Goal: Task Accomplishment & Management: Manage account settings

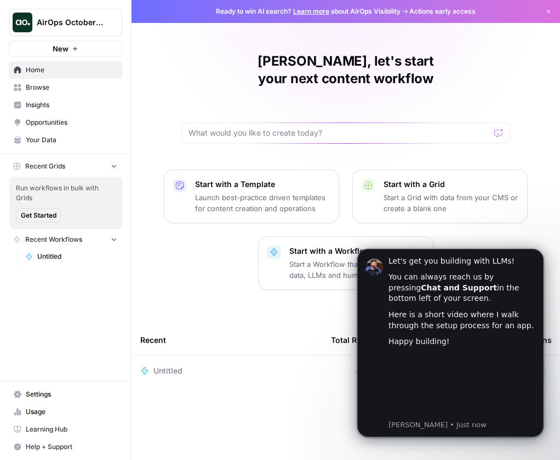
click at [85, 26] on span "AirOps October Cohort" at bounding box center [70, 22] width 66 height 11
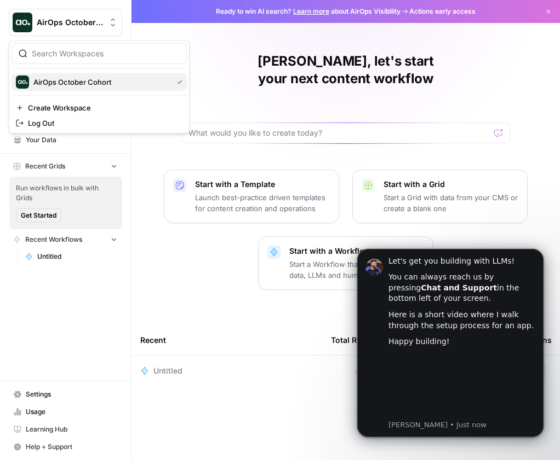
click at [85, 78] on span "AirOps October Cohort" at bounding box center [100, 82] width 135 height 11
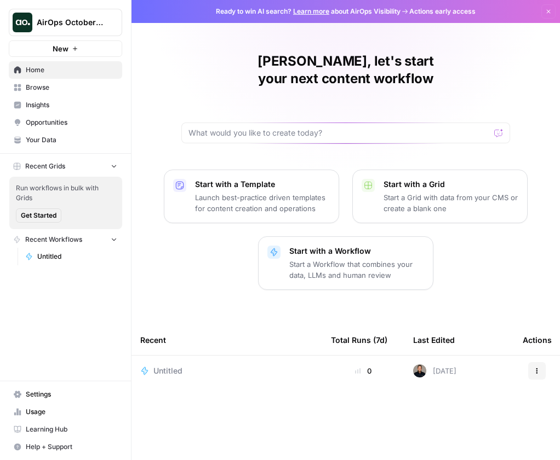
click at [171, 374] on span "Untitled" at bounding box center [167, 371] width 29 height 11
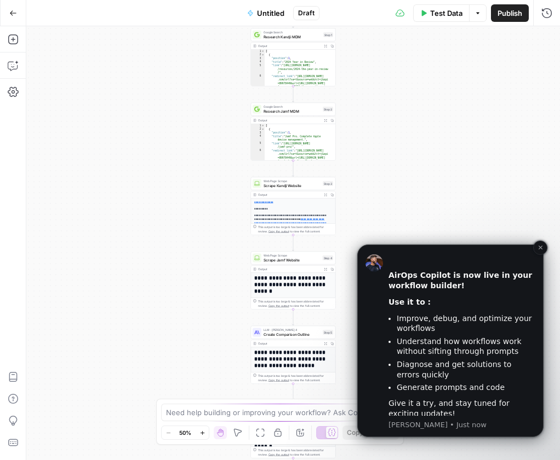
scroll to position [101, 0]
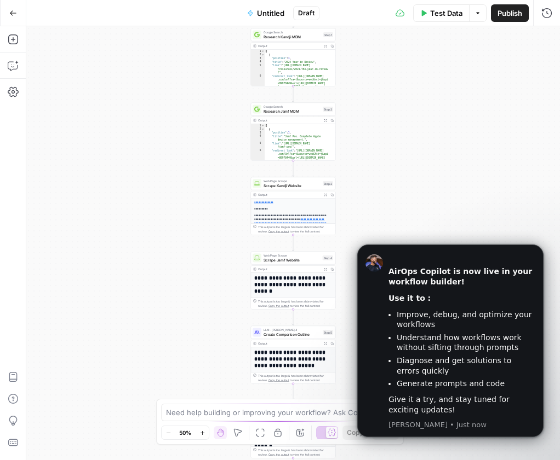
click at [14, 19] on button "Go Back" at bounding box center [13, 13] width 20 height 20
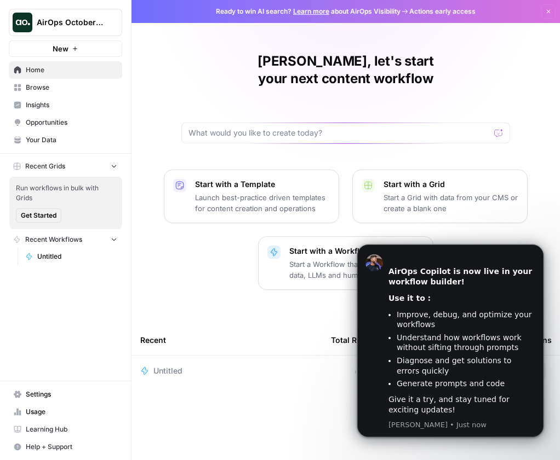
click at [43, 91] on span "Browse" at bounding box center [71, 88] width 91 height 10
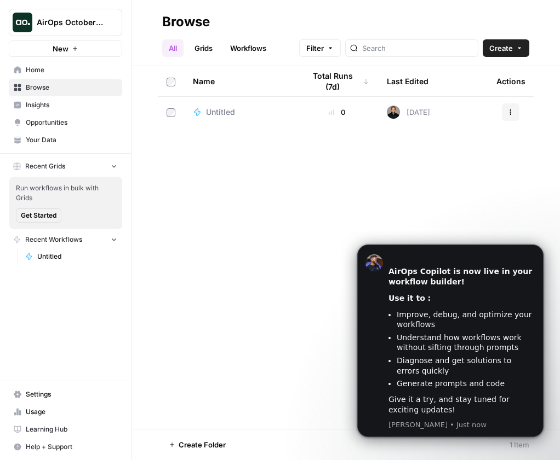
click at [80, 131] on link "Your Data" at bounding box center [65, 140] width 113 height 18
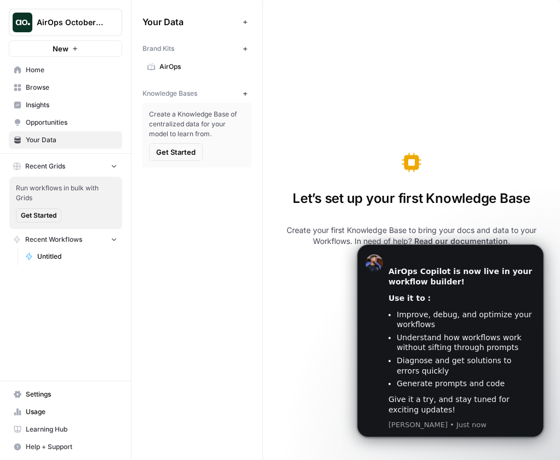
click at [83, 123] on span "Opportunities" at bounding box center [71, 123] width 91 height 10
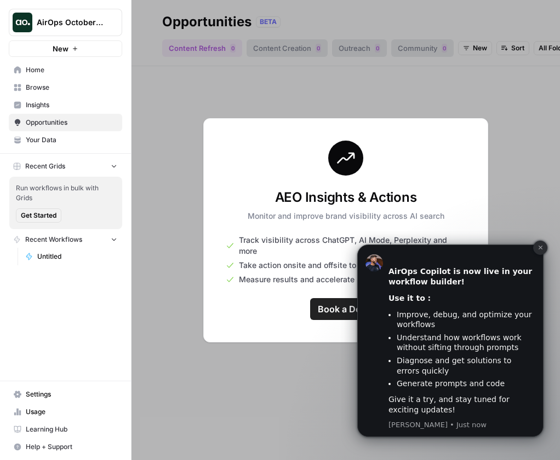
click at [538, 251] on icon "Dismiss notification" at bounding box center [540, 248] width 6 height 6
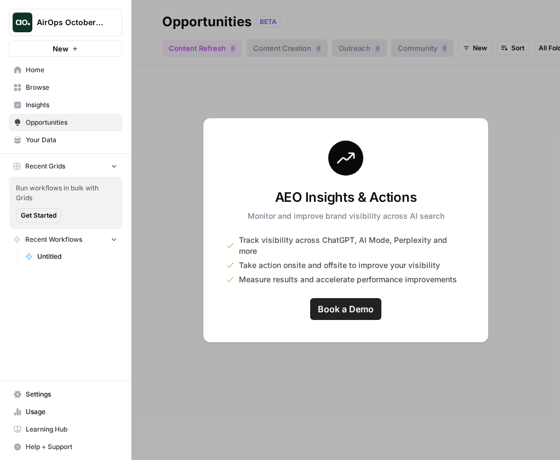
click at [90, 136] on span "Your Data" at bounding box center [71, 140] width 91 height 10
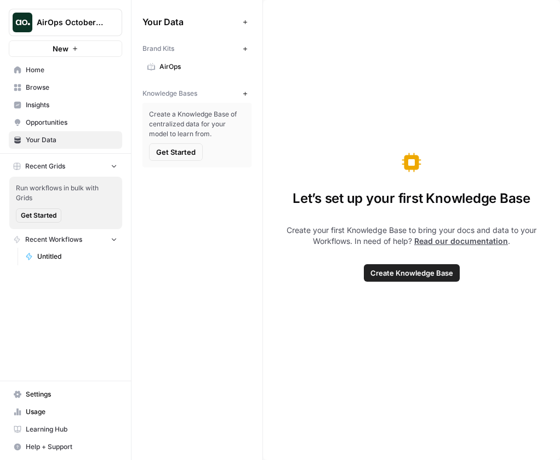
click at [87, 92] on span "Browse" at bounding box center [71, 88] width 91 height 10
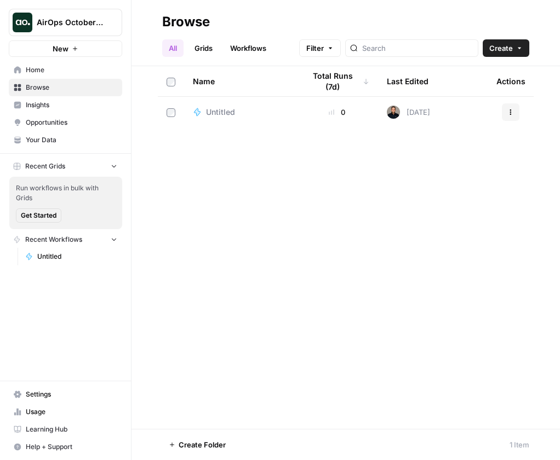
click at [87, 101] on span "Insights" at bounding box center [71, 105] width 91 height 10
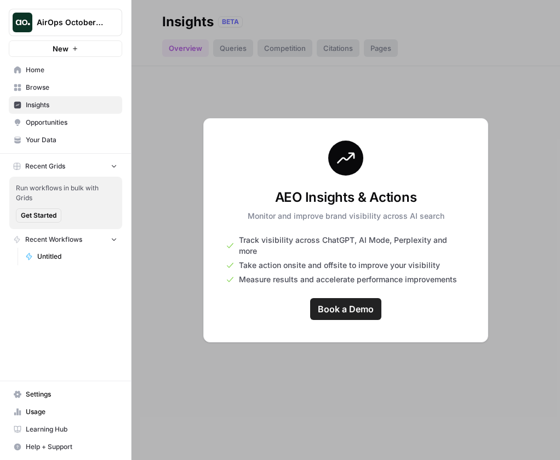
click at [85, 114] on link "Opportunities" at bounding box center [65, 123] width 113 height 18
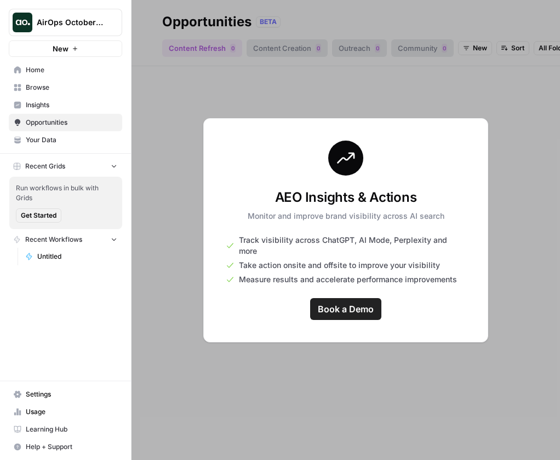
click at [83, 122] on span "Opportunities" at bounding box center [71, 123] width 91 height 10
click at [51, 399] on span "Settings" at bounding box center [71, 395] width 91 height 10
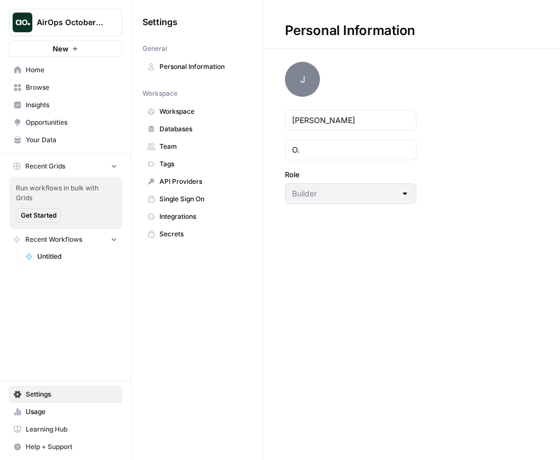
click at [308, 185] on div "Builder" at bounding box center [350, 193] width 131 height 21
click at [166, 116] on span "Workspace" at bounding box center [202, 112] width 87 height 10
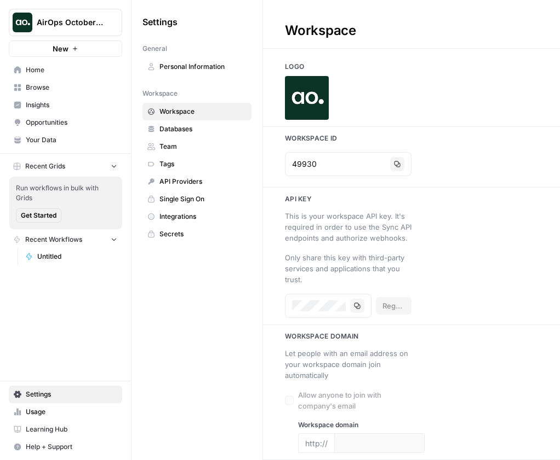
type input "[DOMAIN_NAME]"
click at [193, 118] on link "Workspace" at bounding box center [196, 112] width 109 height 18
click at [192, 128] on span "Databases" at bounding box center [202, 129] width 87 height 10
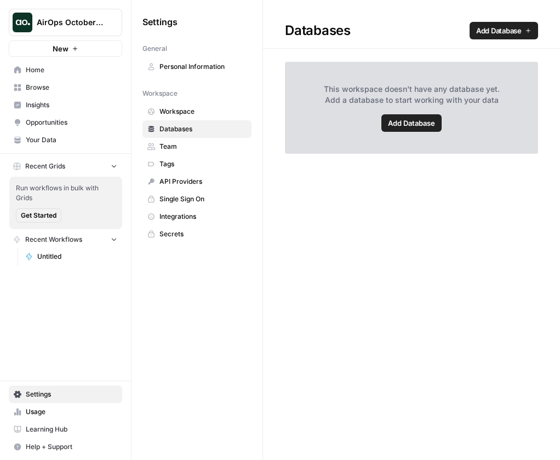
click at [195, 148] on span "Team" at bounding box center [202, 147] width 87 height 10
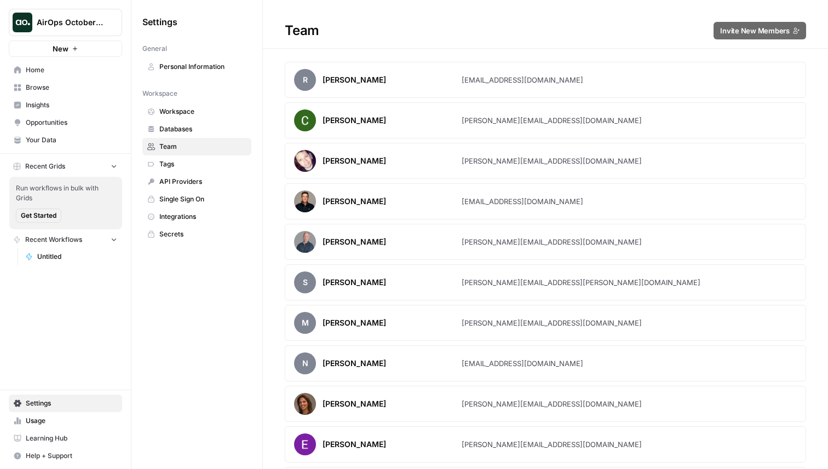
drag, startPoint x: 459, startPoint y: 79, endPoint x: 567, endPoint y: 162, distance: 135.5
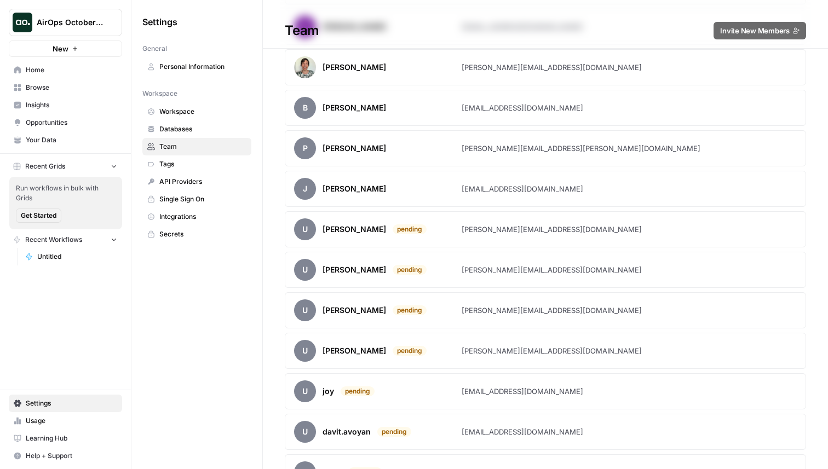
scroll to position [764, 0]
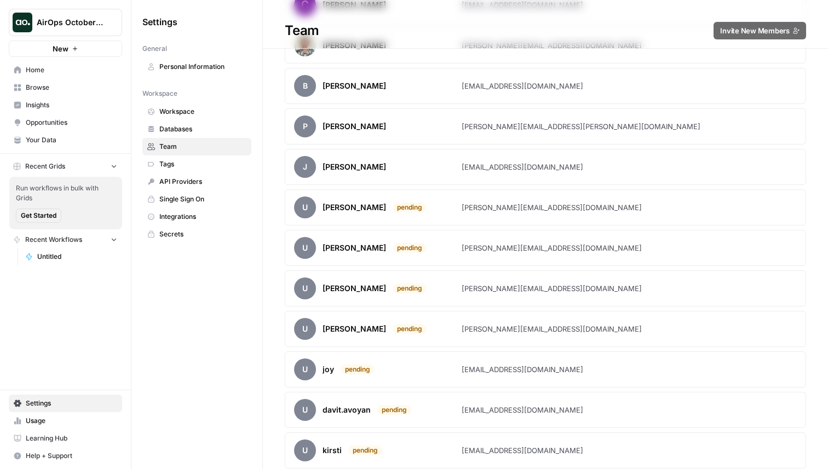
drag, startPoint x: 557, startPoint y: 170, endPoint x: 457, endPoint y: 170, distance: 100.2
click at [457, 170] on article "[PERSON_NAME] [EMAIL_ADDRESS][DOMAIN_NAME]" at bounding box center [545, 167] width 521 height 36
click at [559, 168] on article "[PERSON_NAME] [EMAIL_ADDRESS][DOMAIN_NAME]" at bounding box center [545, 167] width 521 height 36
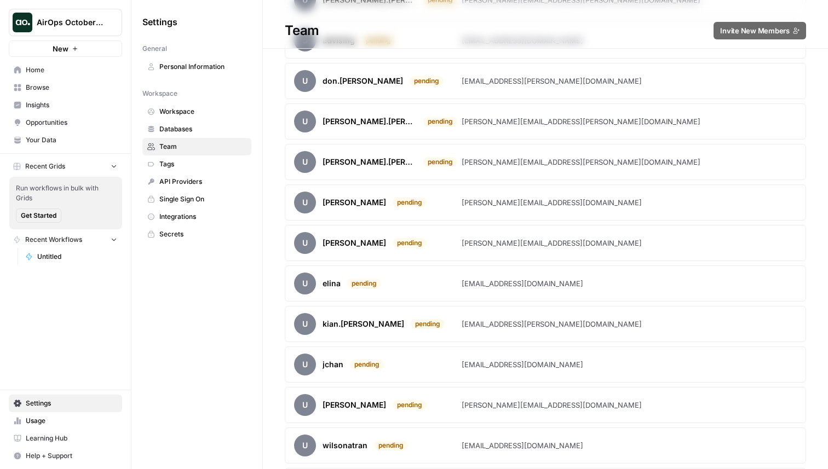
scroll to position [3644, 0]
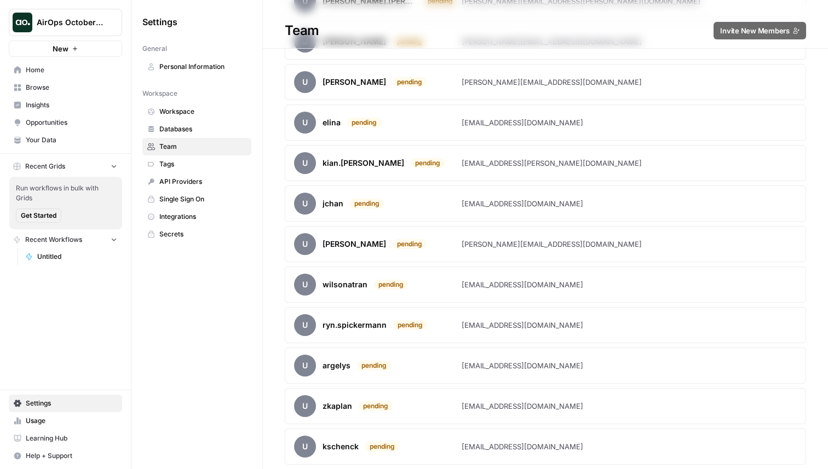
click at [185, 70] on span "Personal Information" at bounding box center [202, 67] width 87 height 10
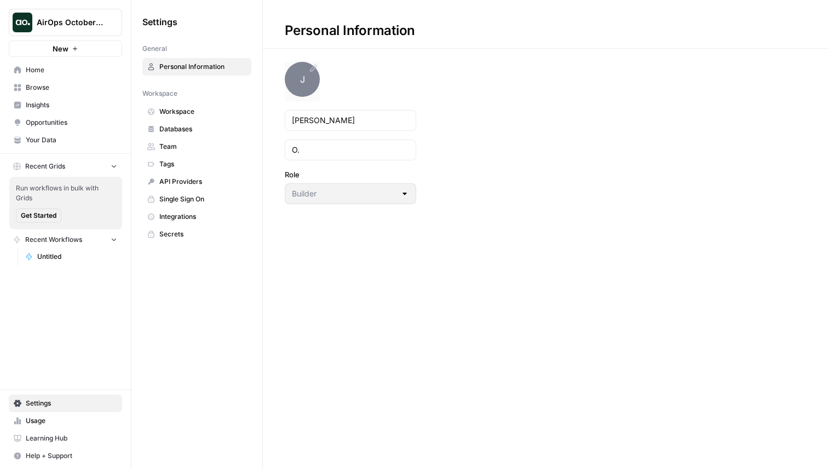
click at [311, 81] on span "J" at bounding box center [302, 79] width 35 height 35
click at [295, 82] on span "J" at bounding box center [302, 79] width 35 height 35
click at [307, 80] on div at bounding box center [302, 79] width 35 height 35
click at [312, 66] on icon at bounding box center [313, 68] width 9 height 9
click at [181, 221] on span "Integrations" at bounding box center [202, 217] width 87 height 10
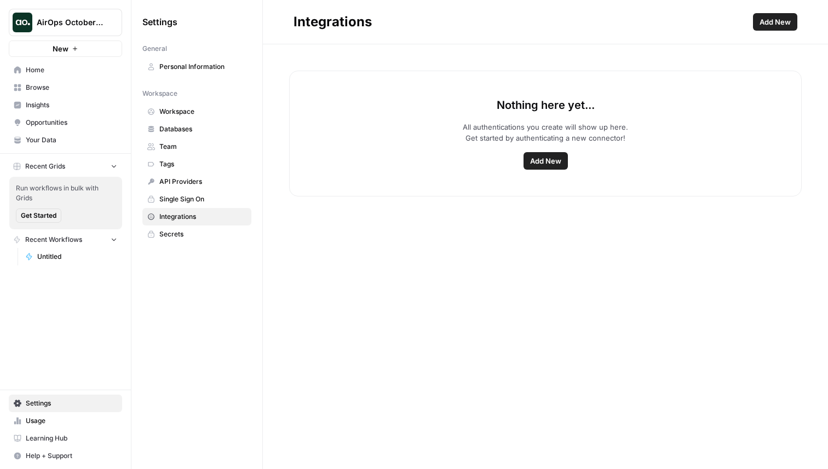
click at [173, 233] on span "Secrets" at bounding box center [202, 234] width 87 height 10
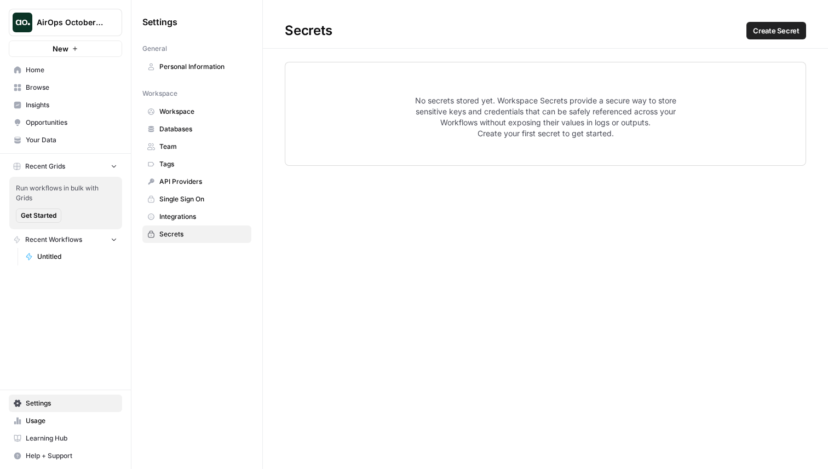
click at [194, 149] on span "Team" at bounding box center [202, 147] width 87 height 10
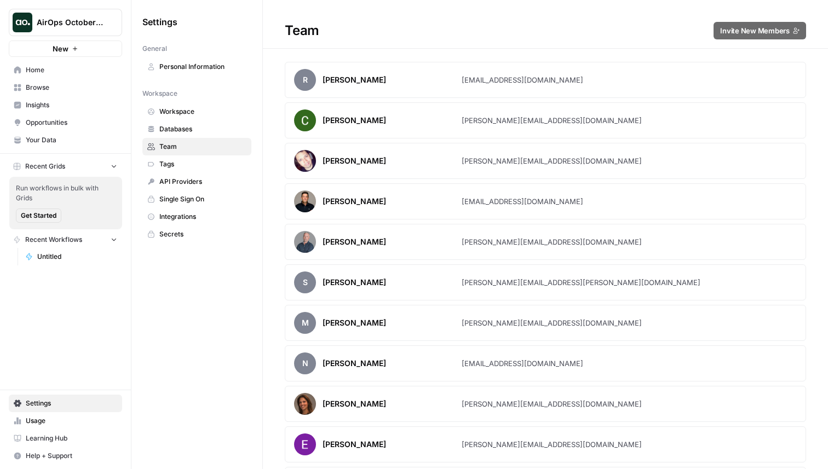
click at [168, 65] on span "Personal Information" at bounding box center [202, 67] width 87 height 10
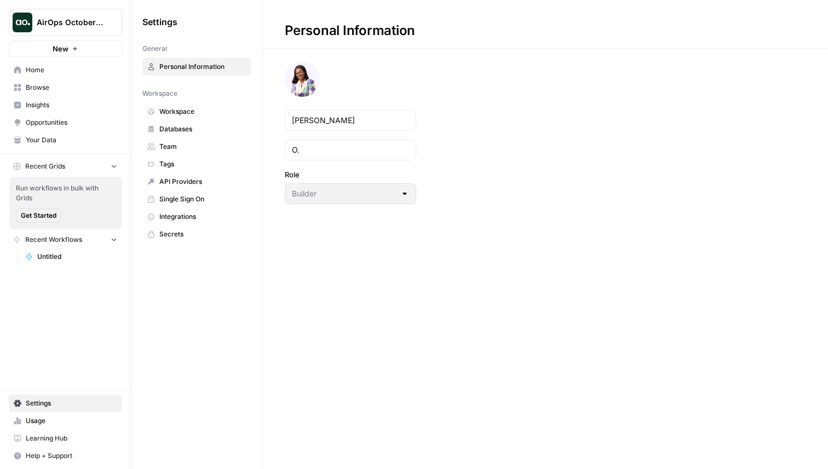
click at [42, 70] on span "Home" at bounding box center [71, 70] width 91 height 10
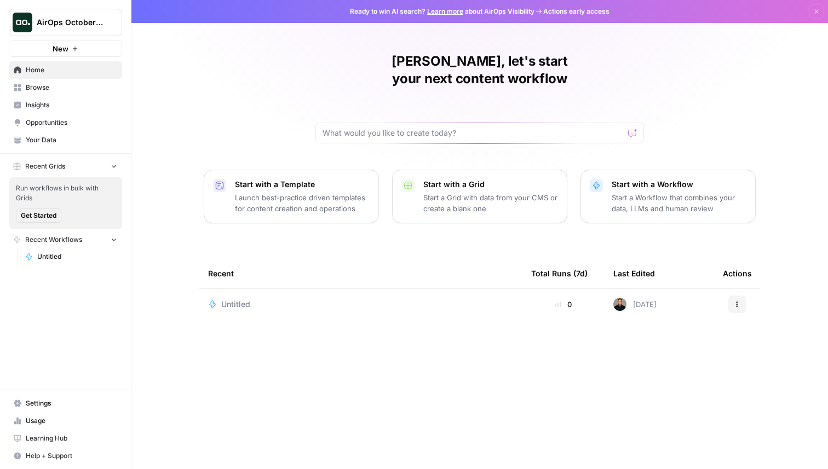
click at [43, 426] on link "Usage" at bounding box center [65, 421] width 113 height 18
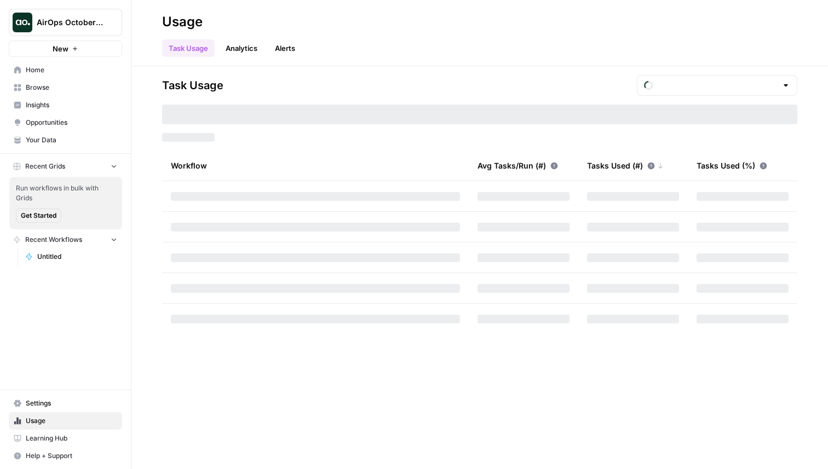
type input "October Tasks"
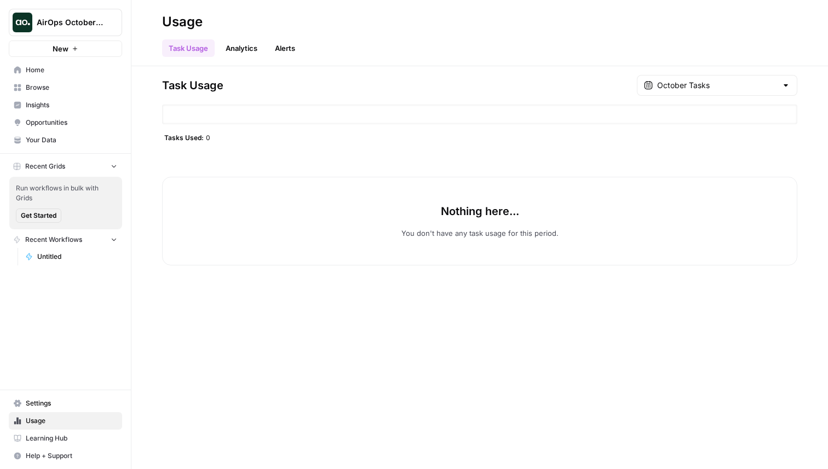
click at [234, 43] on link "Analytics" at bounding box center [241, 48] width 45 height 18
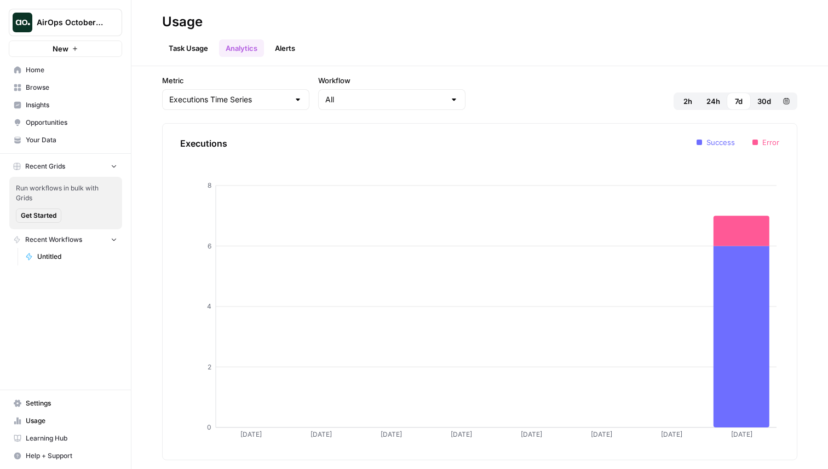
click at [284, 44] on link "Alerts" at bounding box center [284, 48] width 33 height 18
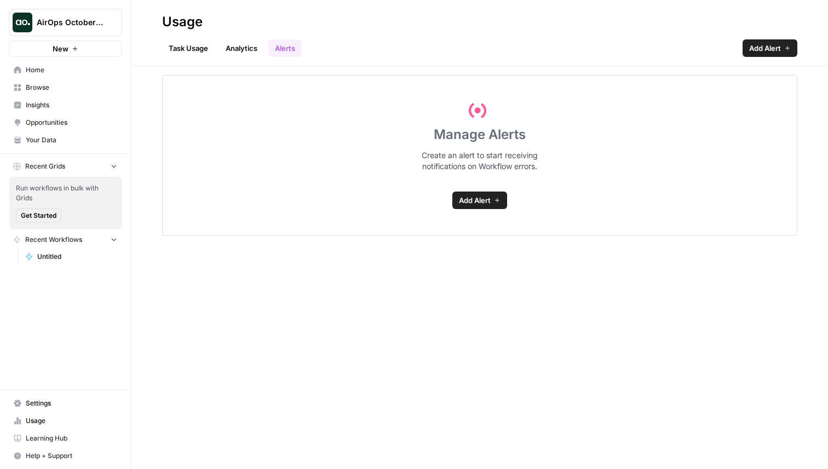
click at [41, 123] on span "Opportunities" at bounding box center [71, 123] width 91 height 10
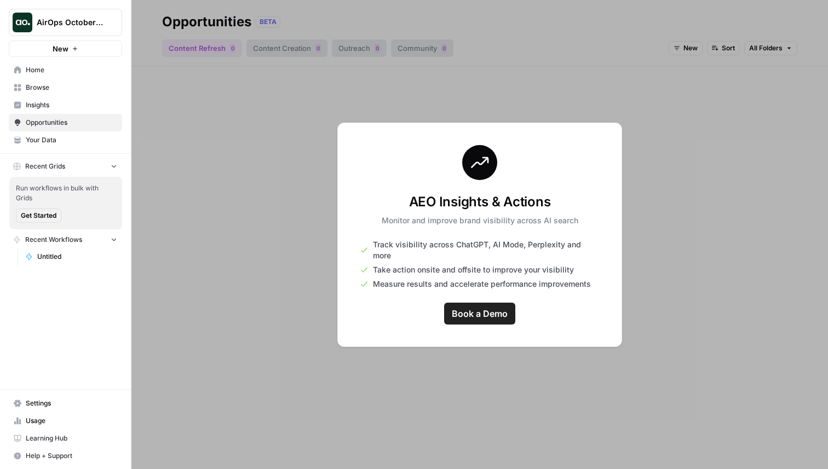
click at [41, 143] on span "Your Data" at bounding box center [71, 140] width 91 height 10
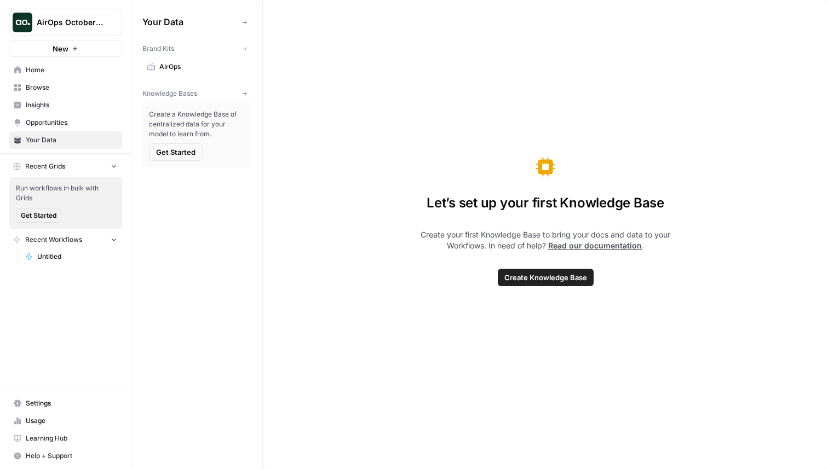
click at [61, 21] on span "AirOps October Cohort" at bounding box center [70, 22] width 66 height 11
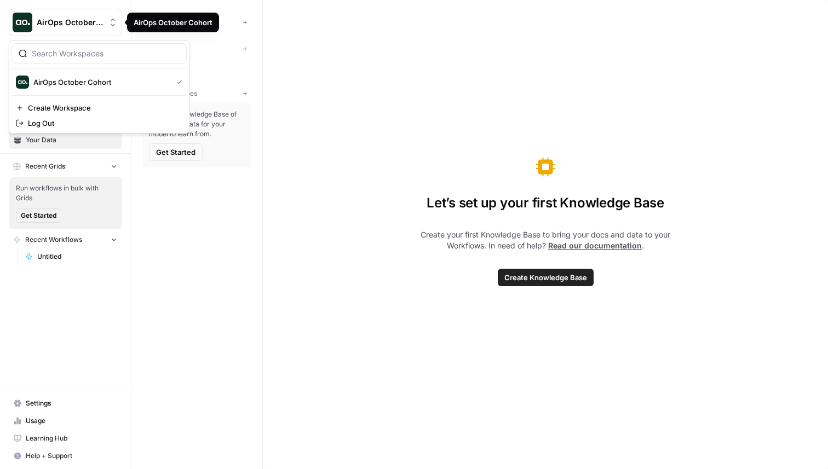
click at [411, 82] on div "Let’s set up your first Knowledge Base Create your first Knowledge Base to brin…" at bounding box center [545, 234] width 565 height 469
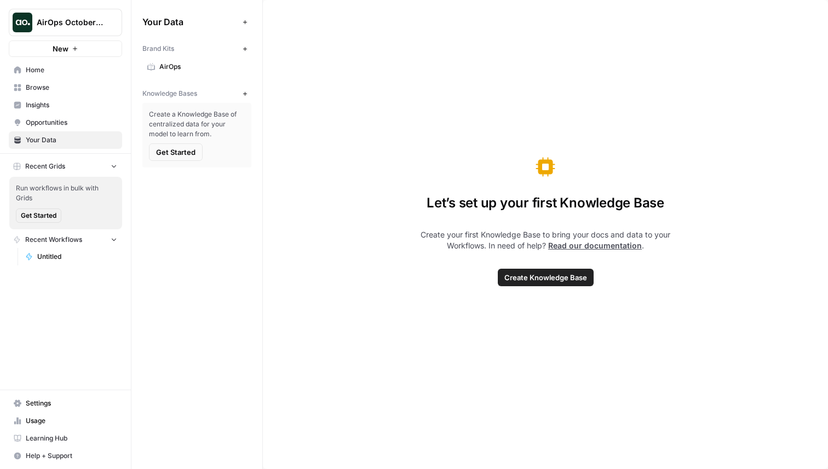
click at [63, 68] on span "Home" at bounding box center [71, 70] width 91 height 10
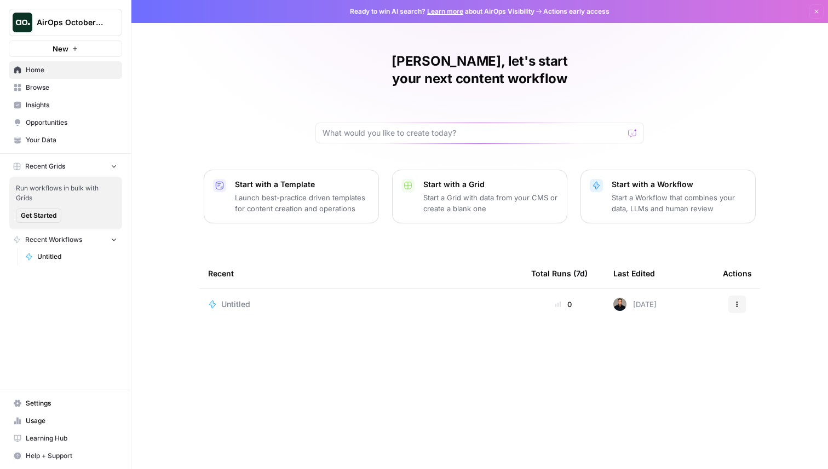
click at [35, 403] on span "Settings" at bounding box center [71, 404] width 91 height 10
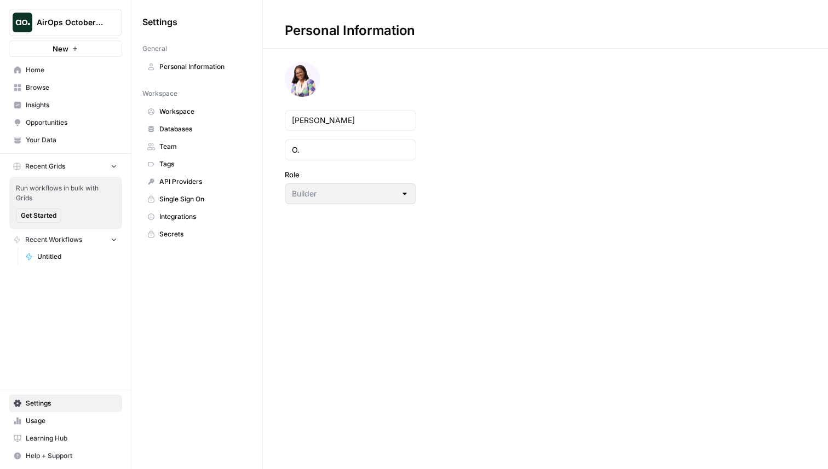
click at [176, 150] on span "Team" at bounding box center [202, 147] width 87 height 10
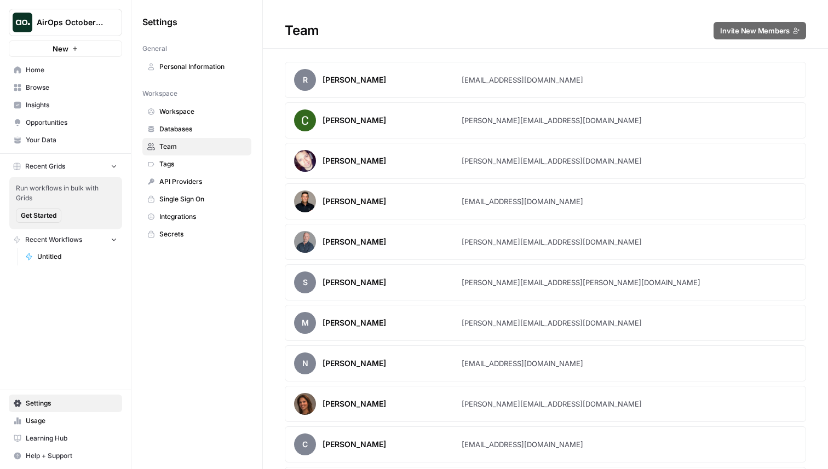
click at [182, 111] on span "Workspace" at bounding box center [202, 112] width 87 height 10
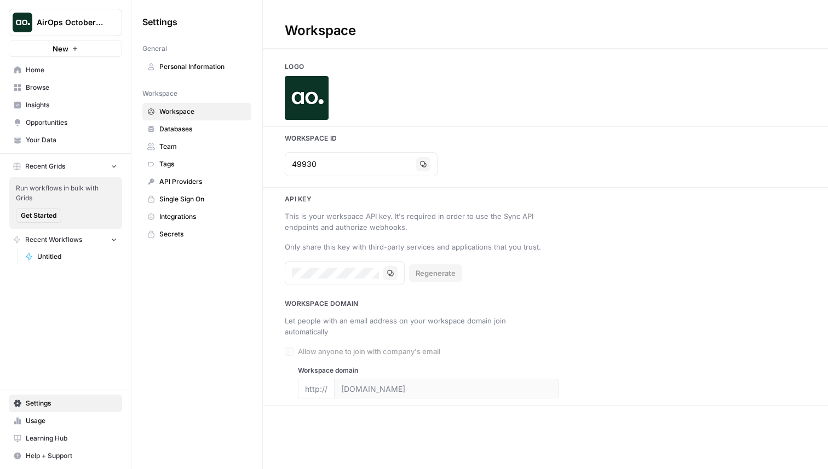
click at [187, 233] on span "Secrets" at bounding box center [202, 234] width 87 height 10
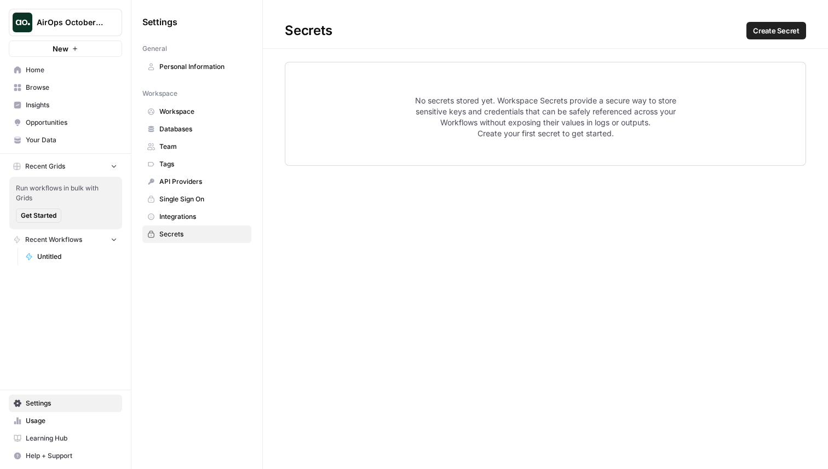
click at [182, 209] on link "Integrations" at bounding box center [196, 217] width 109 height 18
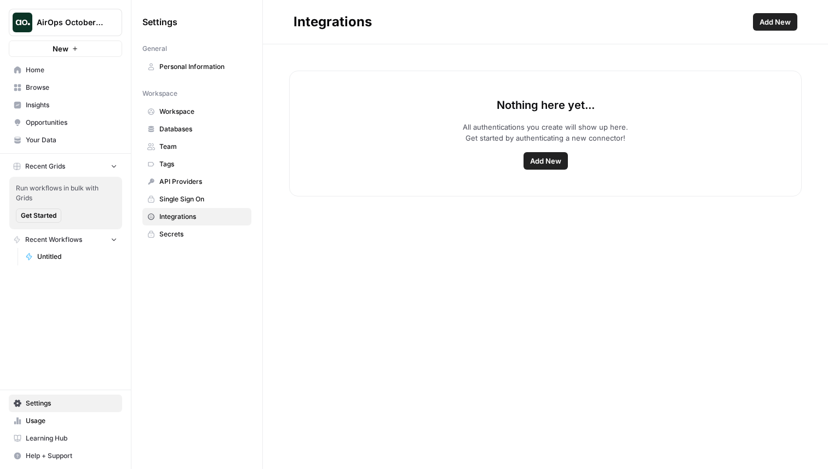
click at [185, 199] on span "Single Sign On" at bounding box center [202, 199] width 87 height 10
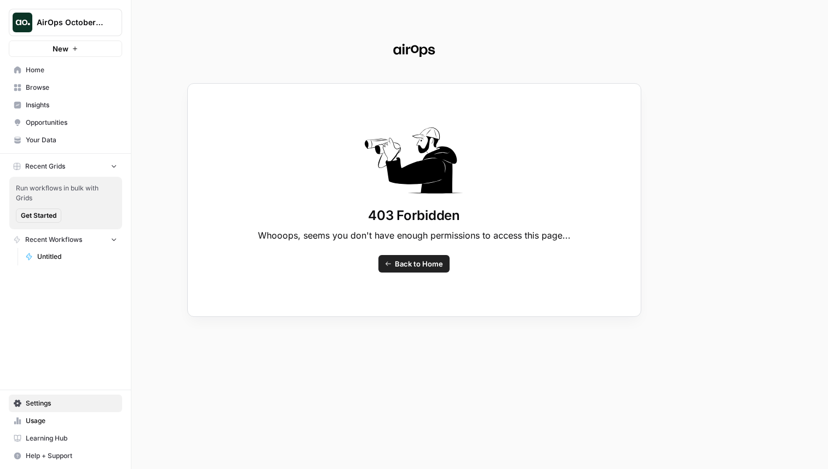
click at [185, 187] on div "403 Forbidden Whooops, seems you don't have enough permissions to access this p…" at bounding box center [414, 234] width 828 height 469
click at [59, 436] on div "403 Forbidden Whooops, seems you don't have enough permissions to access this p…" at bounding box center [414, 234] width 828 height 469
click at [61, 439] on div "403 Forbidden Whooops, seems you don't have enough permissions to access this p…" at bounding box center [414, 234] width 828 height 469
click at [60, 442] on div "403 Forbidden Whooops, seems you don't have enough permissions to access this p…" at bounding box center [414, 234] width 828 height 469
click at [34, 434] on div "403 Forbidden Whooops, seems you don't have enough permissions to access this p…" at bounding box center [414, 234] width 828 height 469
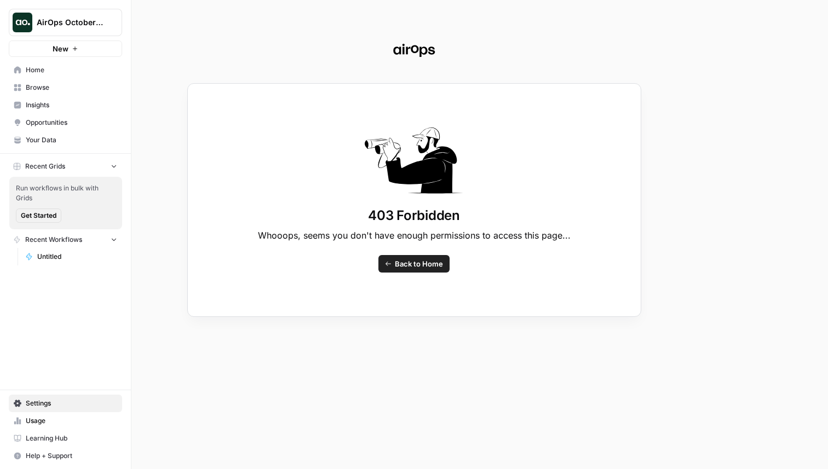
click at [37, 437] on div "403 Forbidden Whooops, seems you don't have enough permissions to access this p…" at bounding box center [414, 234] width 828 height 469
click at [392, 266] on link "Back to Home" at bounding box center [413, 264] width 71 height 18
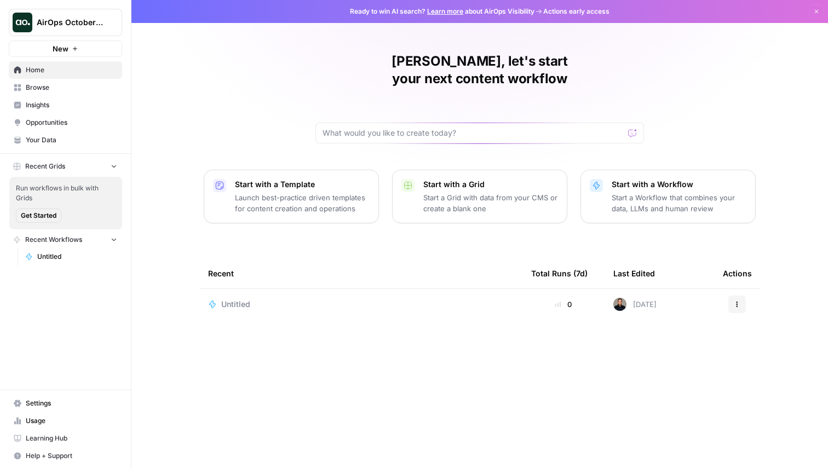
click at [67, 436] on span "Learning Hub" at bounding box center [71, 439] width 91 height 10
